Goal: Information Seeking & Learning: Learn about a topic

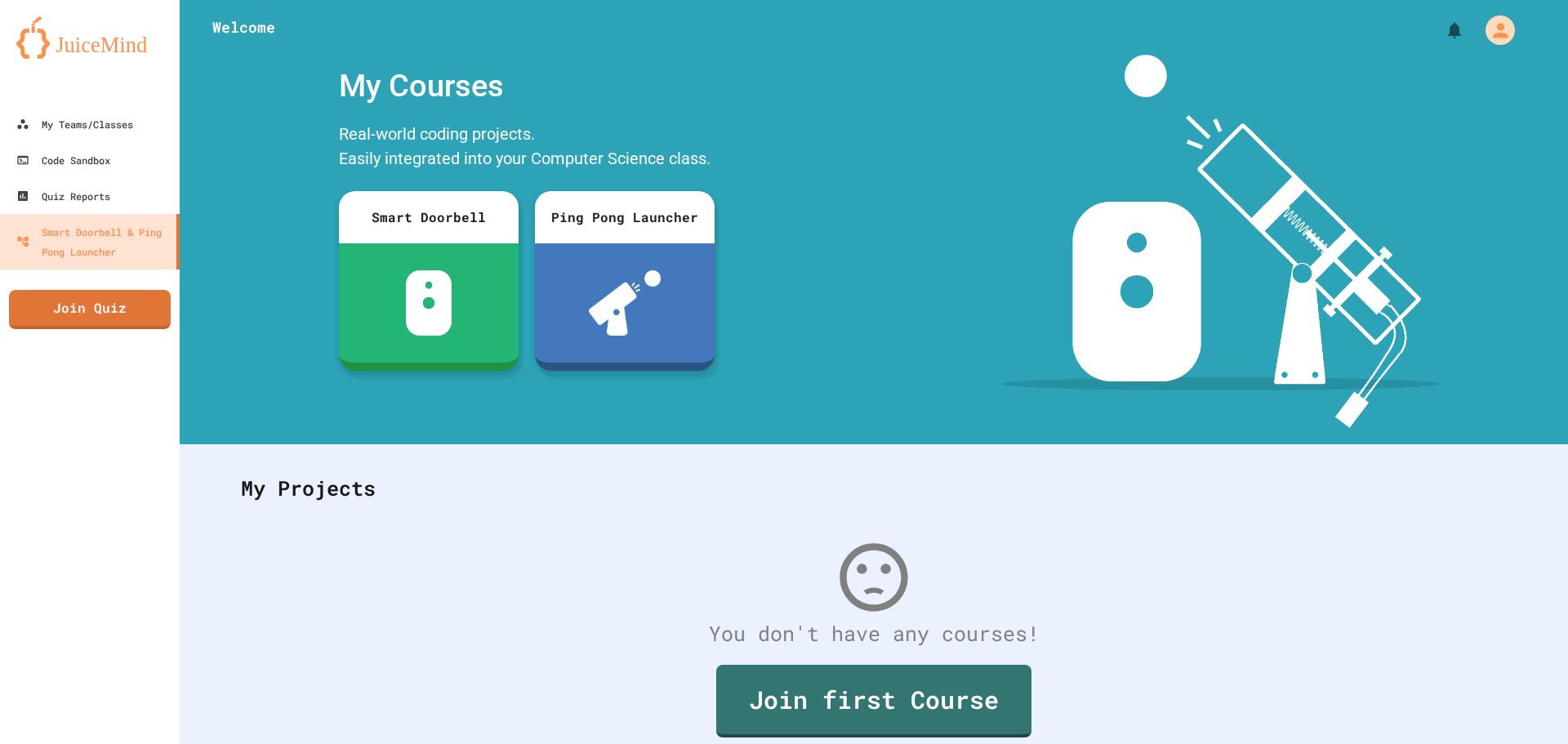
scroll to position [75, 0]
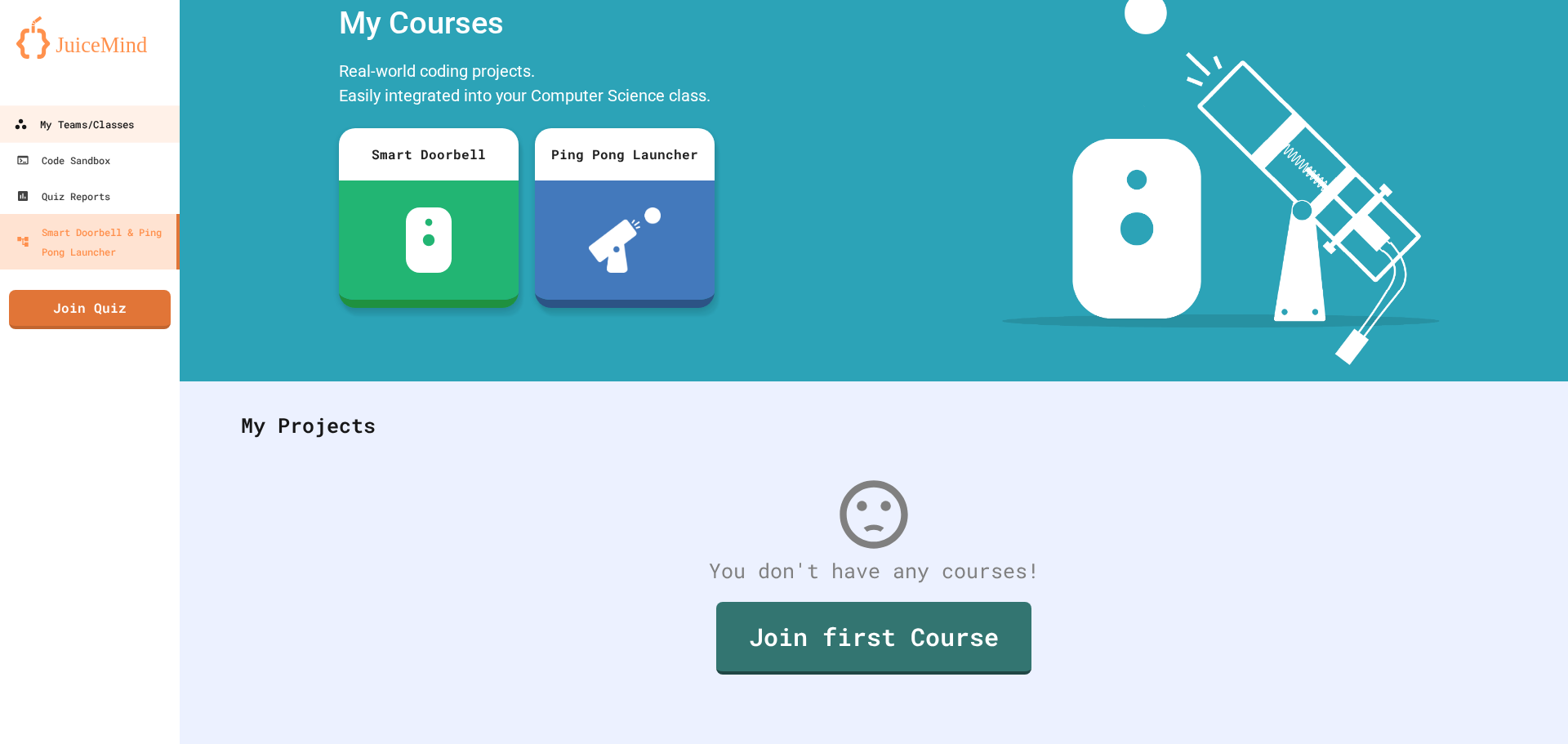
click at [124, 111] on link "My Teams/Classes" at bounding box center [90, 124] width 185 height 37
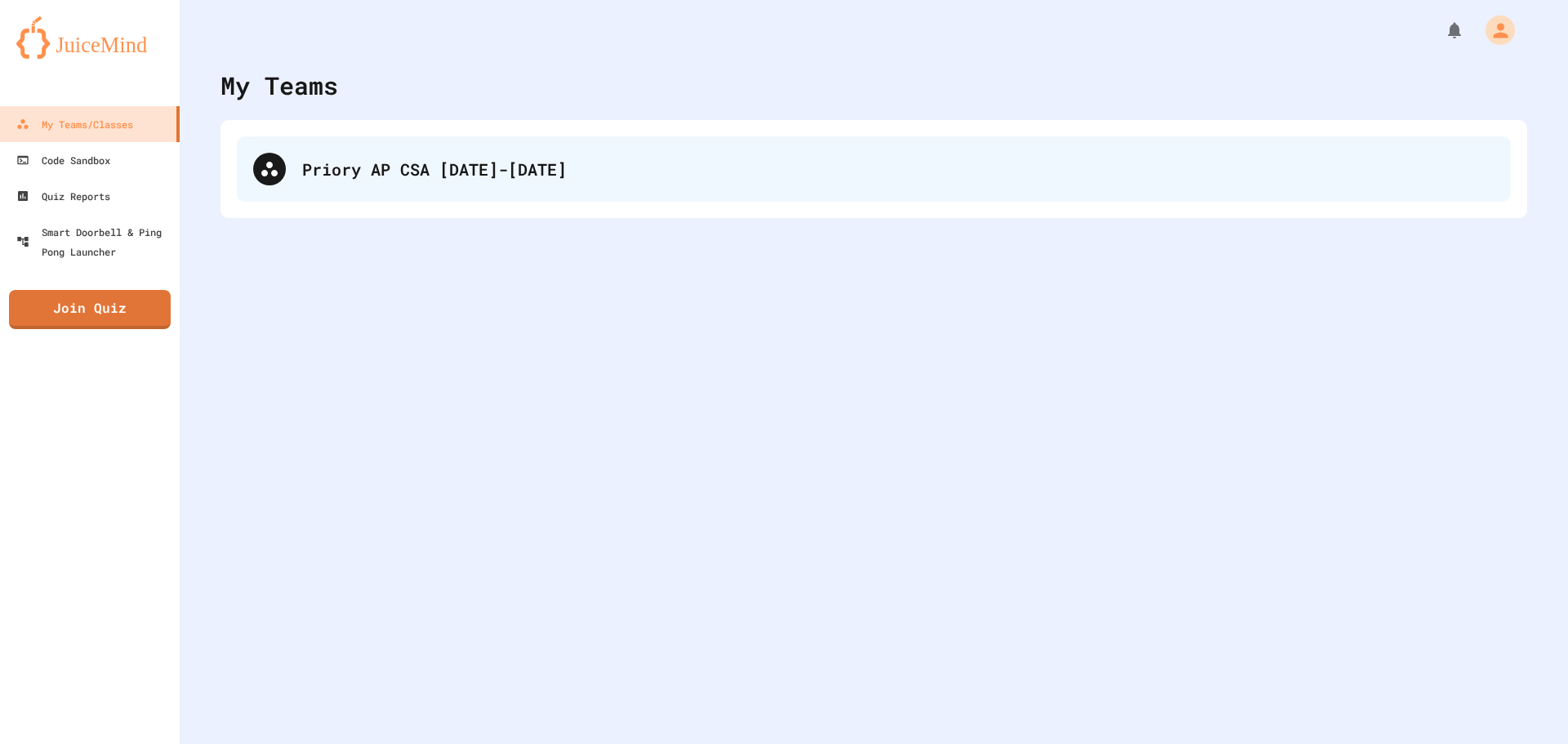
click at [477, 143] on div "Priory AP CSA [DATE]-[DATE]" at bounding box center [874, 168] width 1274 height 65
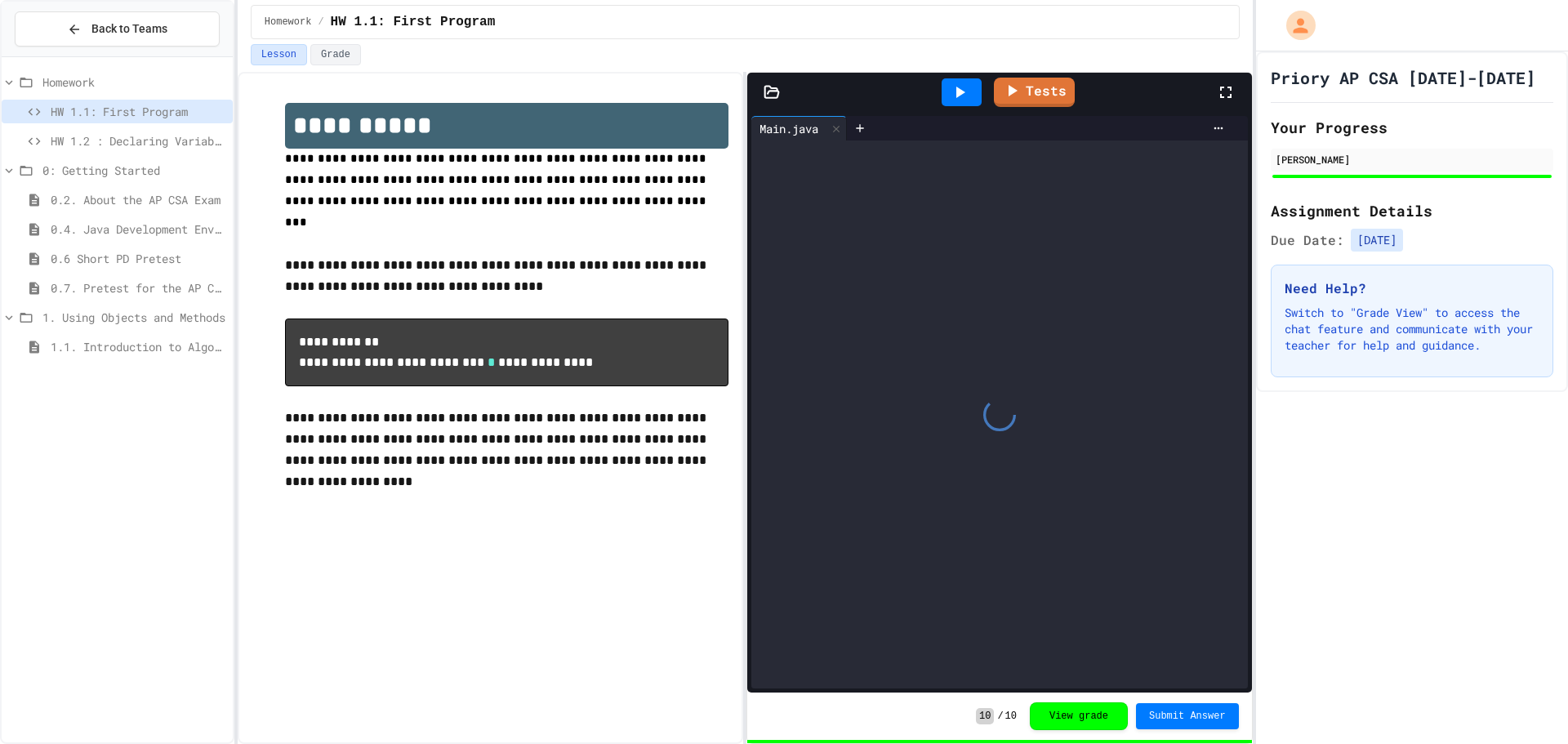
click at [192, 143] on span "HW 1.2 : Declaring Variables and Data Types" at bounding box center [139, 141] width 176 height 17
